Goal: Task Accomplishment & Management: Use online tool/utility

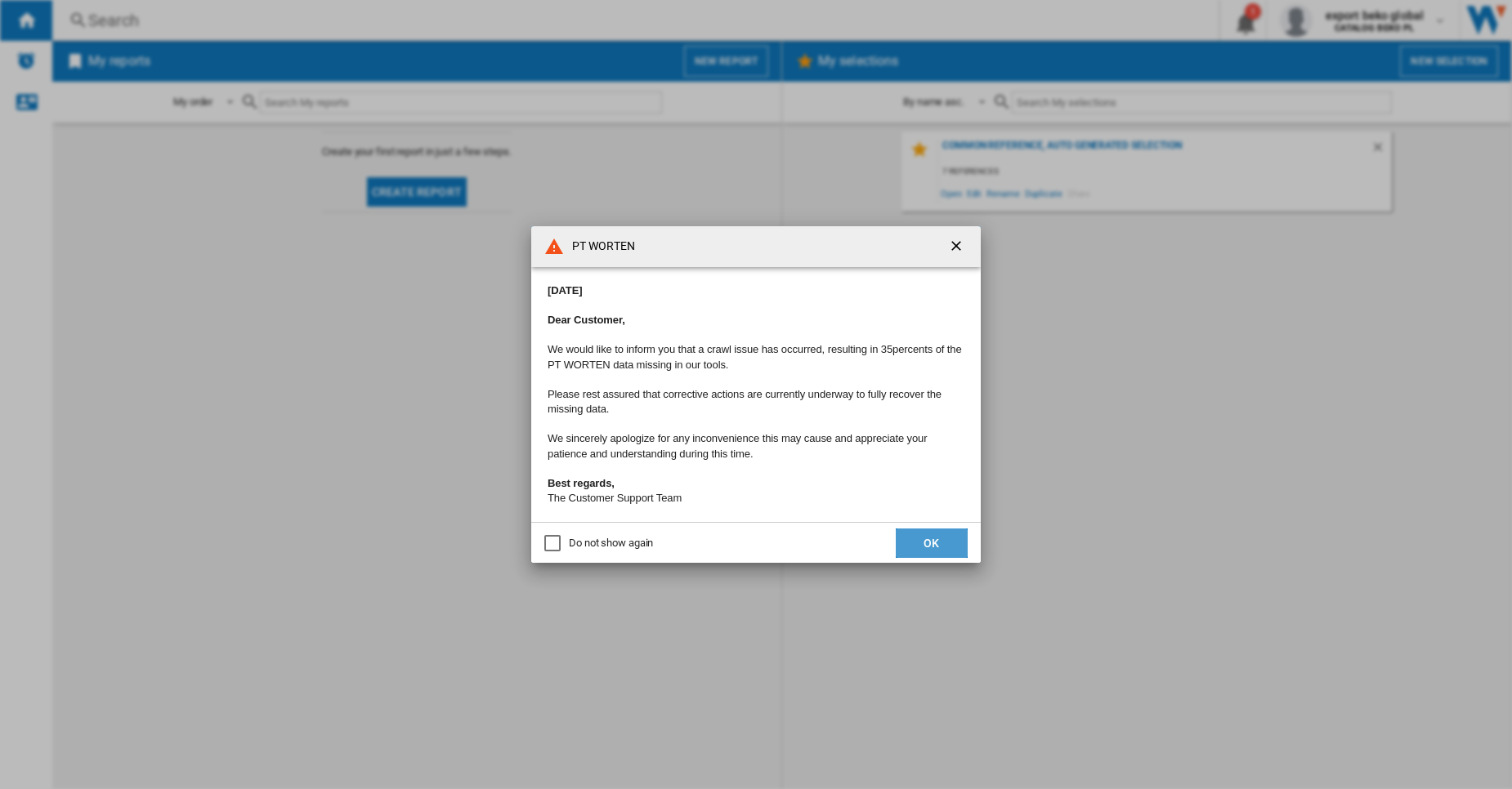
click at [939, 535] on button "OK" at bounding box center [931, 543] width 72 height 29
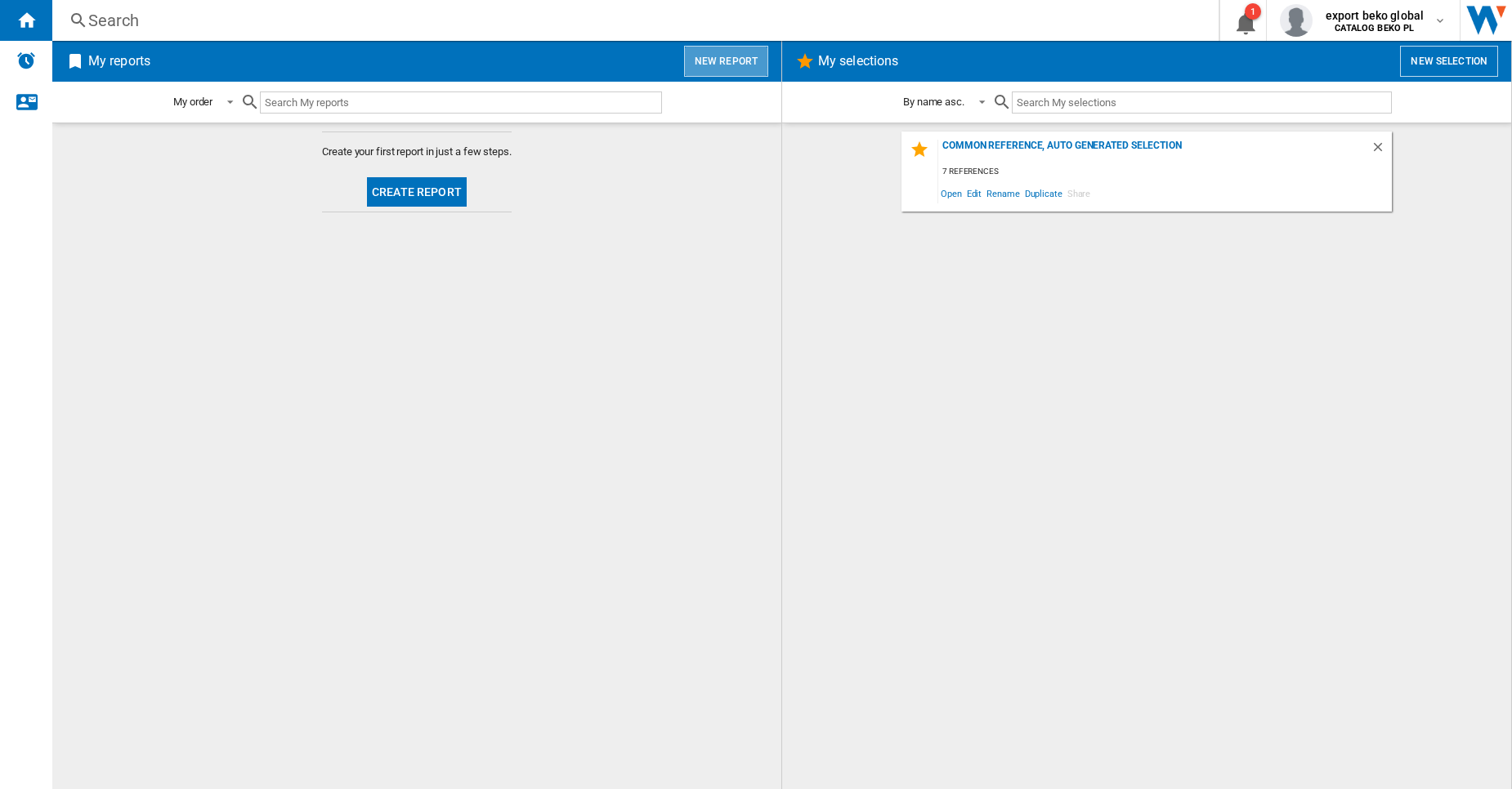
click at [751, 67] on button "New report" at bounding box center [726, 61] width 84 height 31
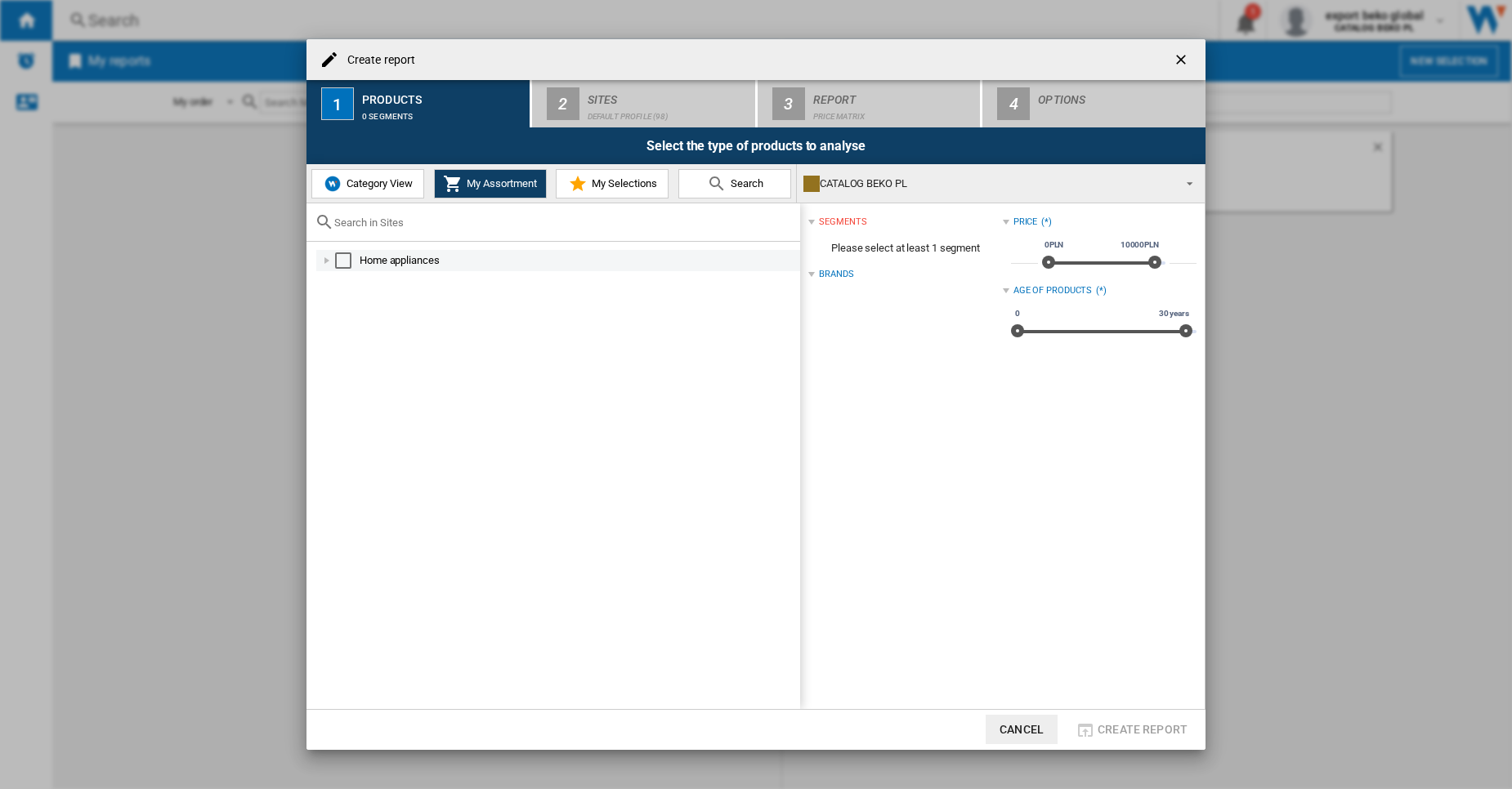
click at [355, 259] on md-checkbox "Select" at bounding box center [347, 260] width 25 height 16
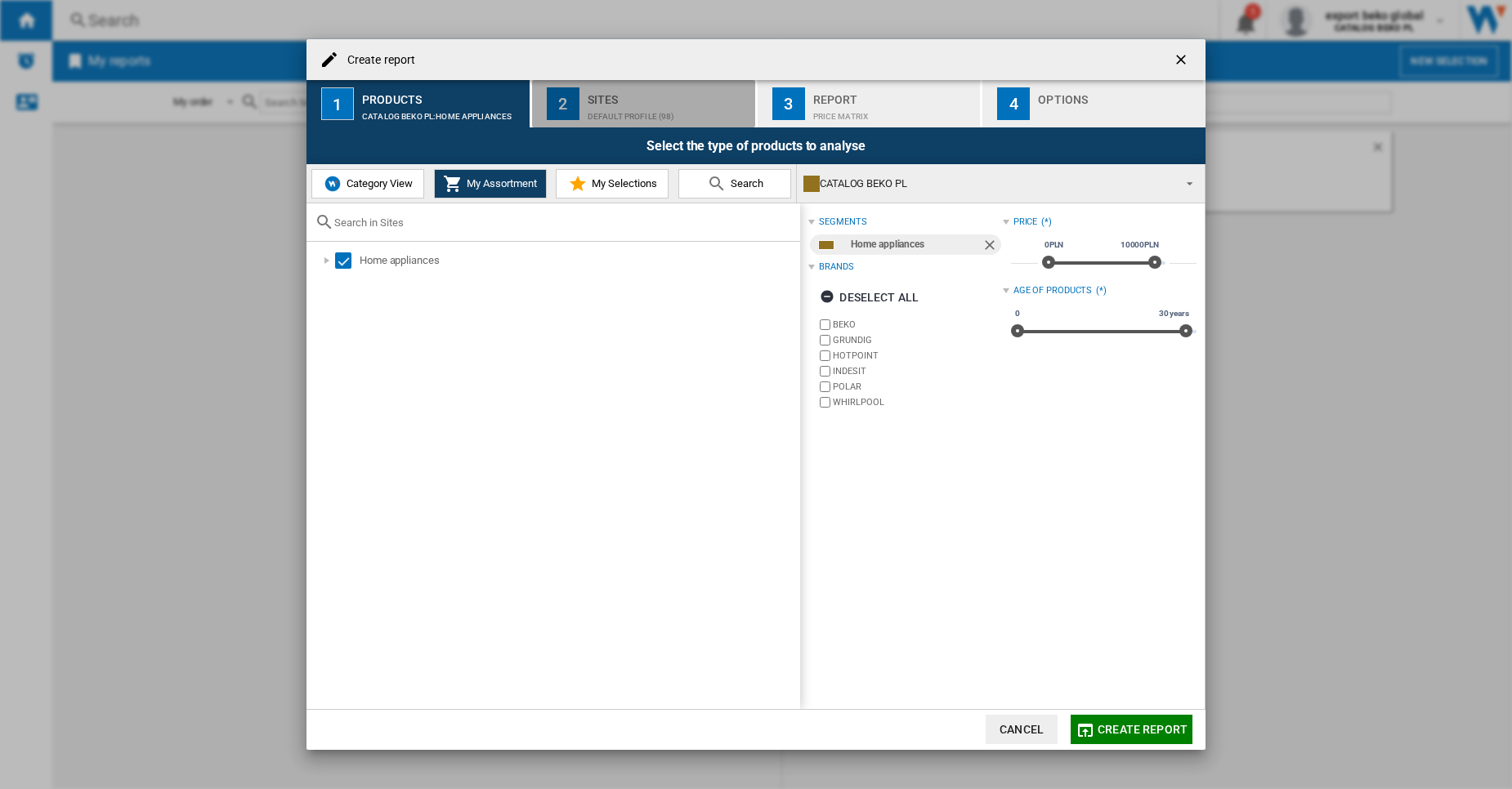
click at [619, 96] on div "Sites" at bounding box center [667, 95] width 161 height 17
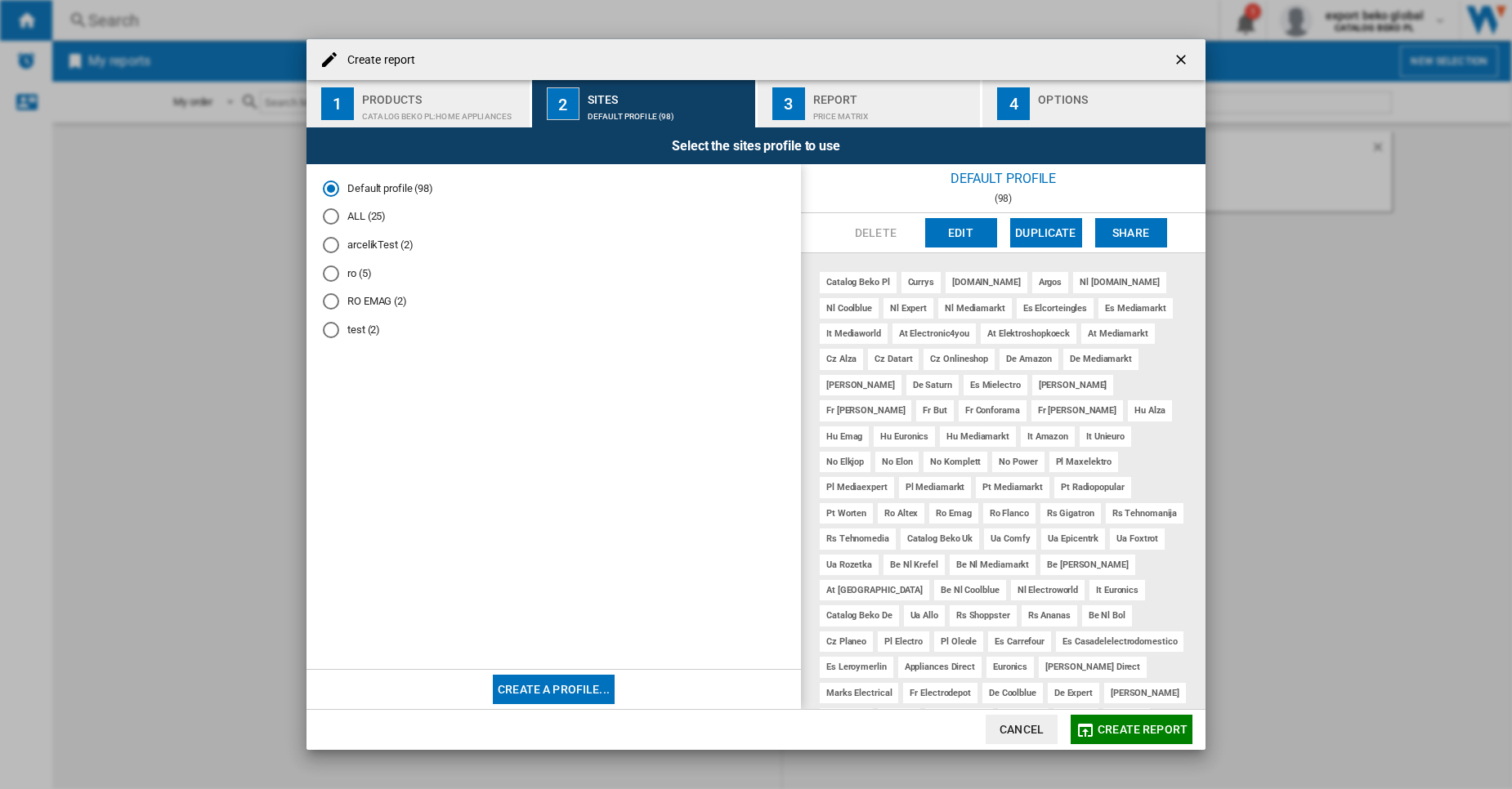
click at [823, 109] on div "Price Matrix" at bounding box center [893, 112] width 161 height 17
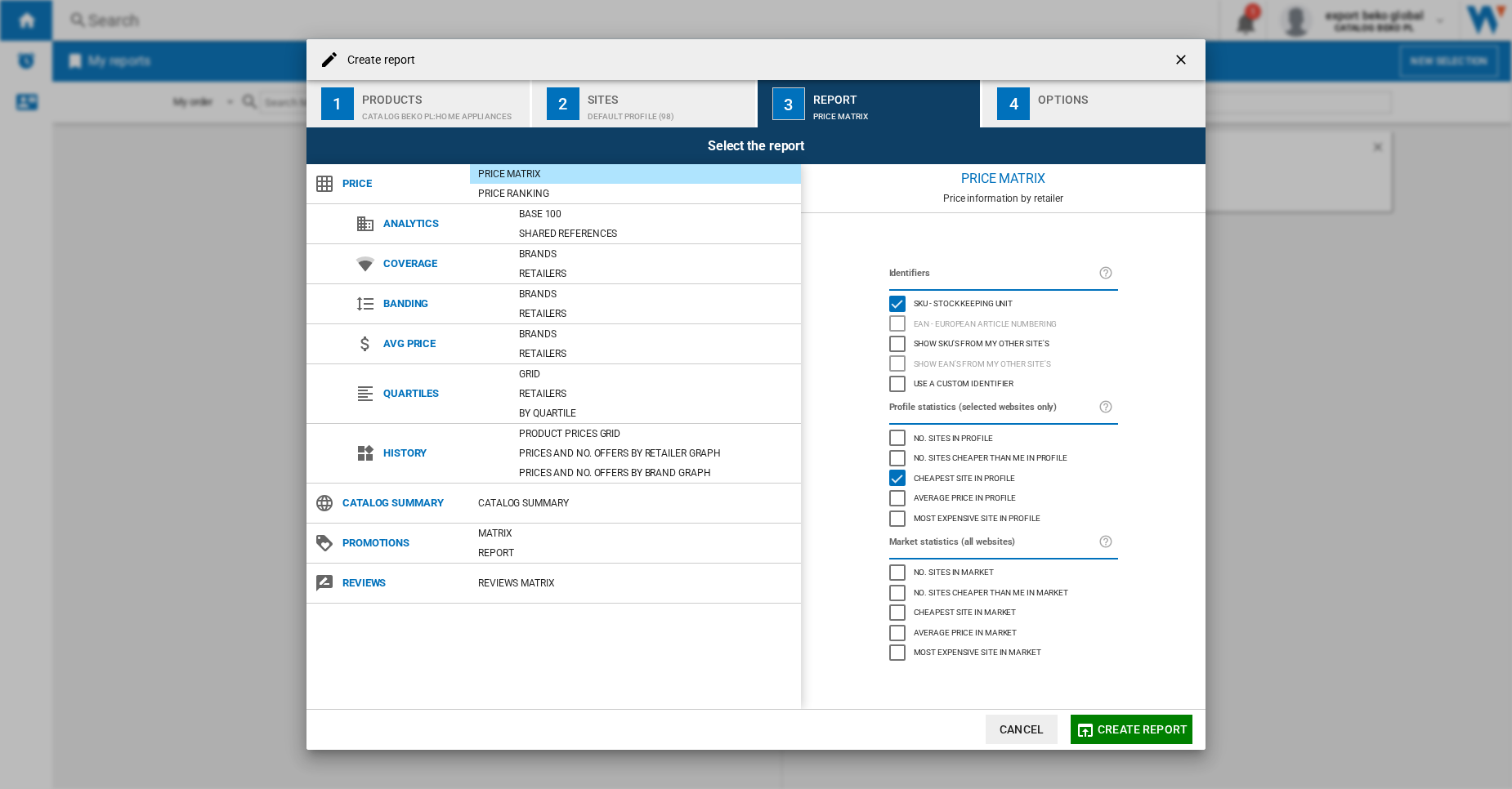
click at [1051, 100] on div "Options" at bounding box center [1118, 95] width 161 height 17
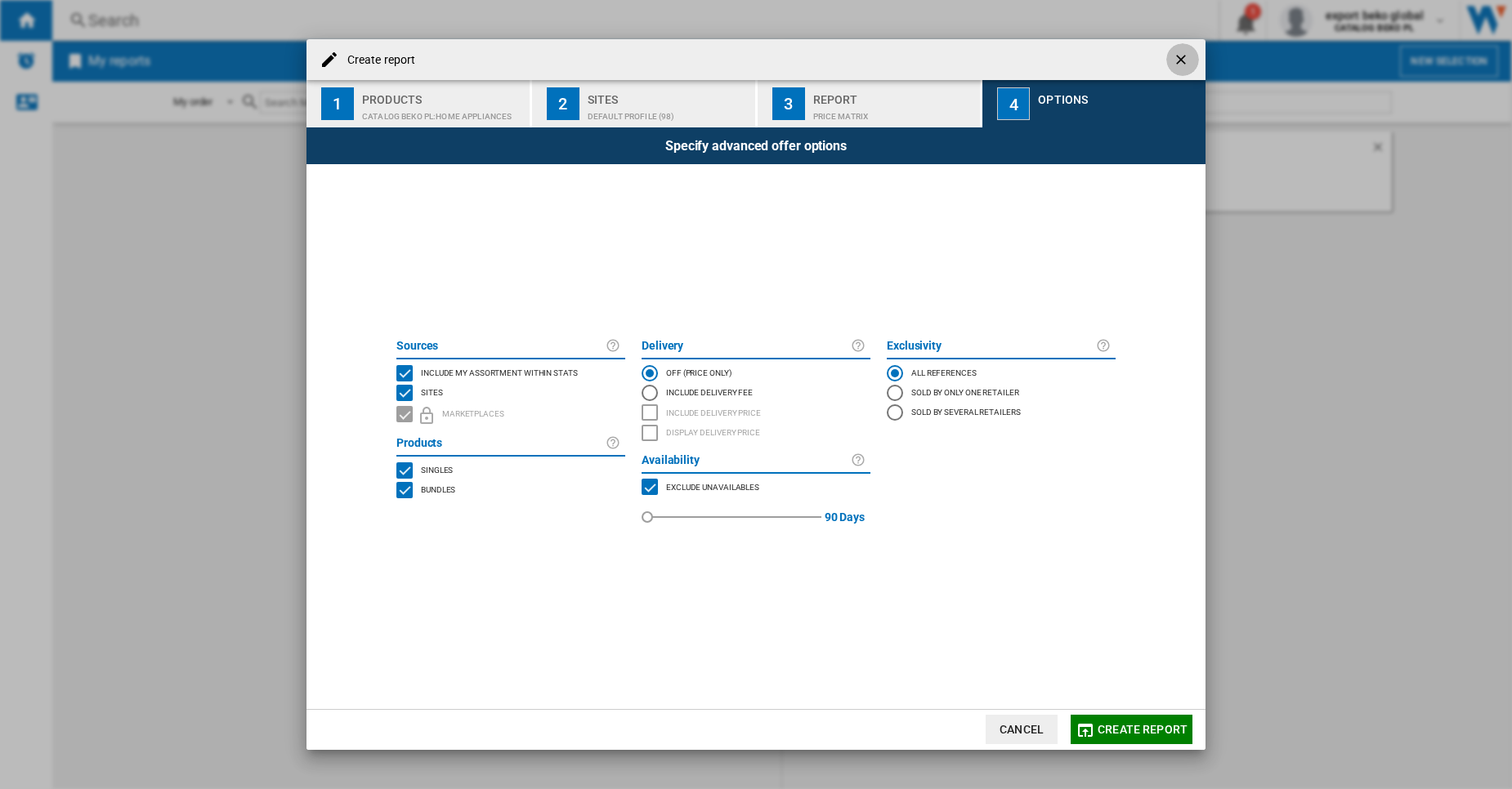
click at [1184, 60] on ng-md-icon "getI18NText('BUTTONS.CLOSE_DIALOG')" at bounding box center [1182, 62] width 20 height 20
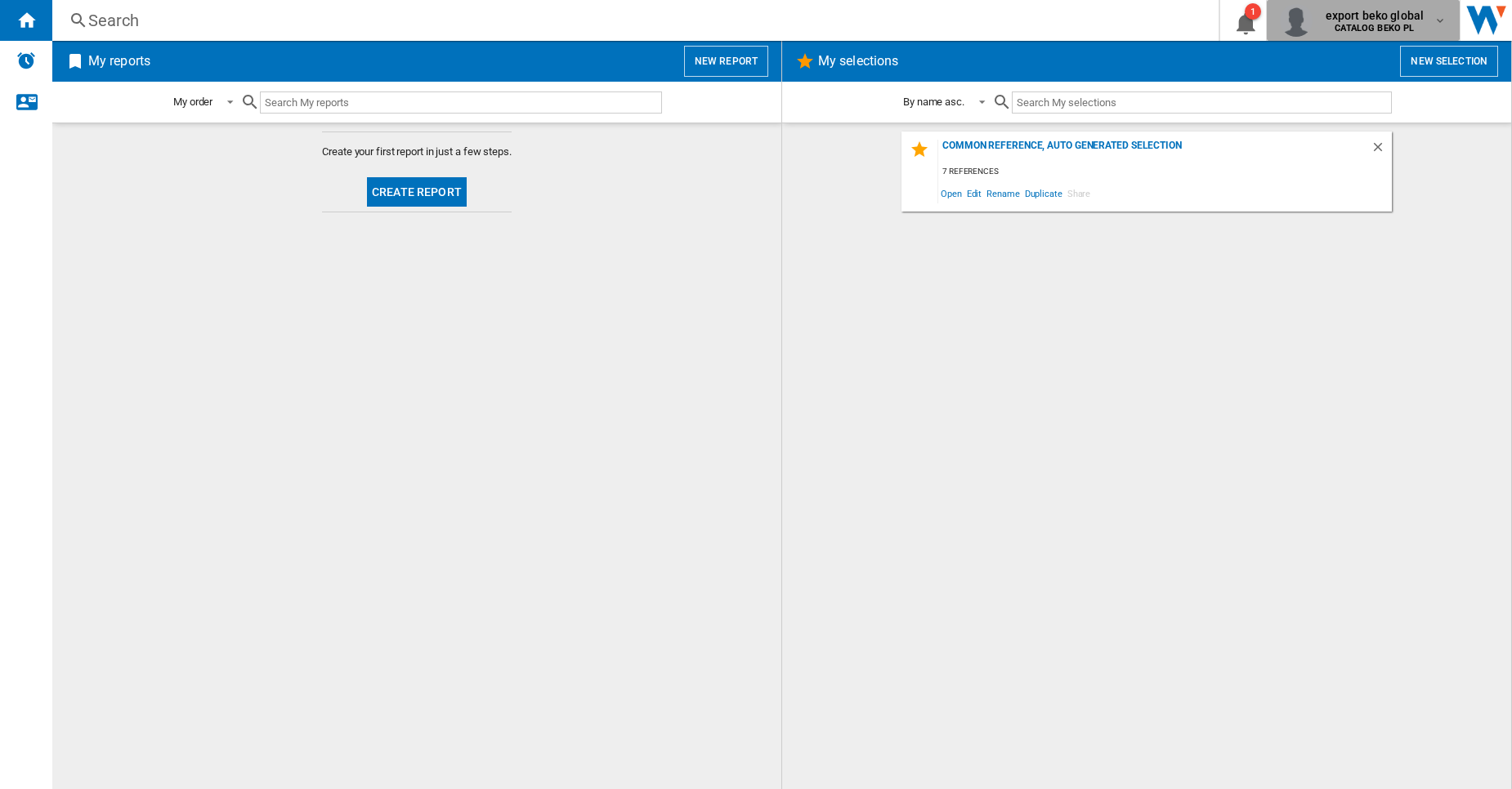
click at [1383, 22] on span "export beko global" at bounding box center [1375, 15] width 99 height 16
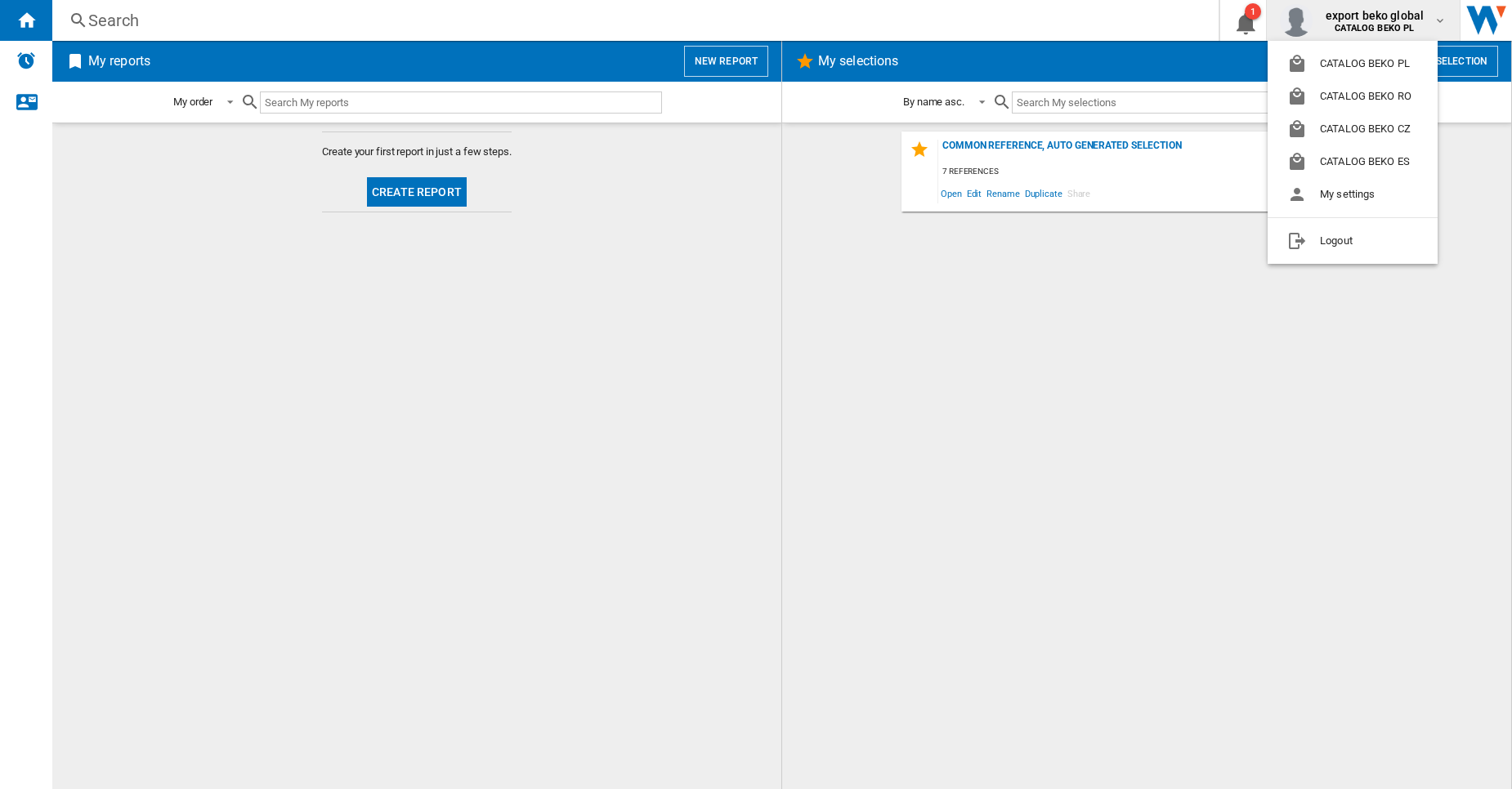
click at [1155, 23] on md-backdrop at bounding box center [756, 394] width 1512 height 789
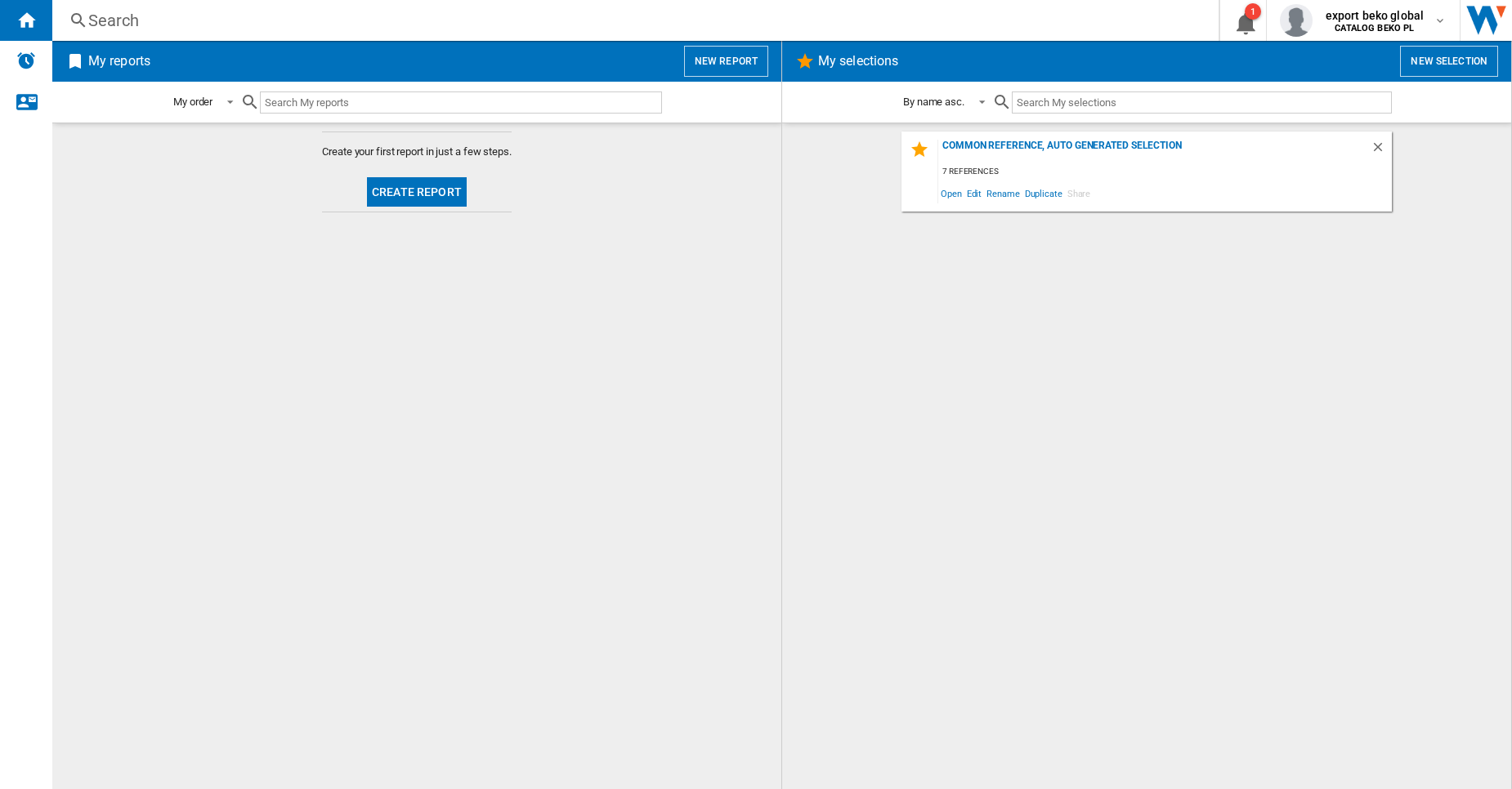
click at [861, 285] on div "Common reference, auto generated selection 7 references Open Edit Rename Duplic…" at bounding box center [1146, 457] width 696 height 650
click at [1334, 33] on span "CATALOG BEKO PL" at bounding box center [1375, 28] width 99 height 10
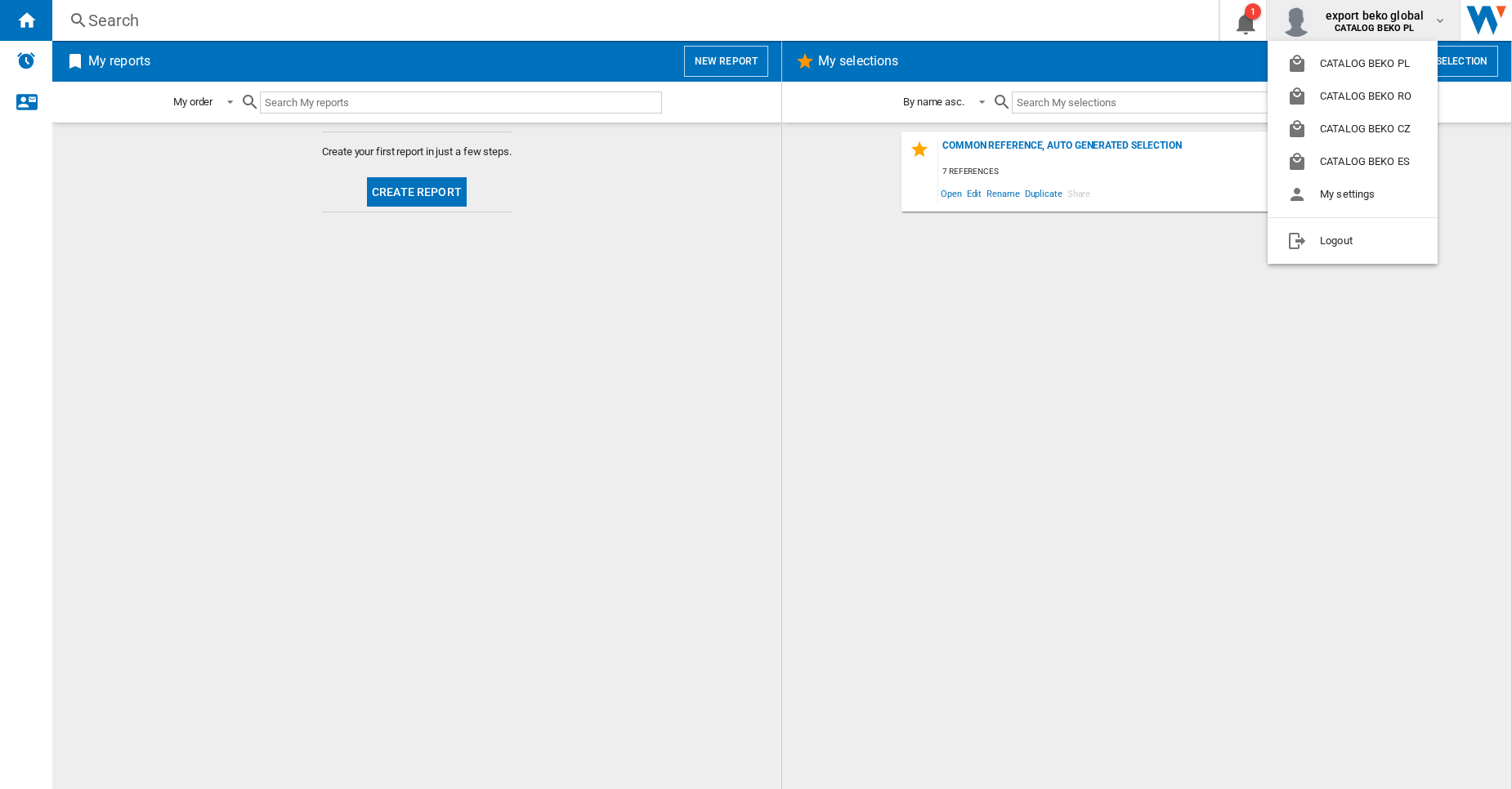
click at [1072, 35] on md-backdrop at bounding box center [756, 394] width 1512 height 789
